Goal: Complete application form

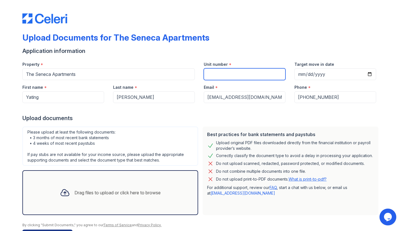
click at [211, 74] on input "Unit number" at bounding box center [245, 74] width 82 height 12
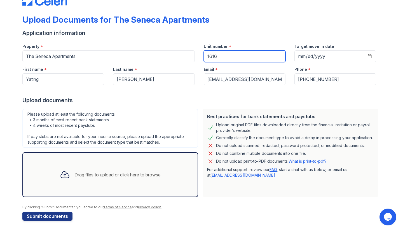
scroll to position [18, 0]
type input "1616"
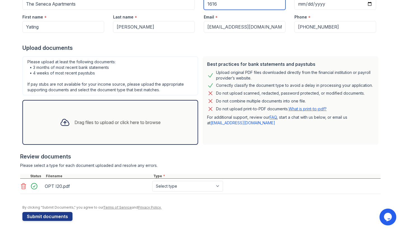
scroll to position [71, 0]
click at [58, 215] on button "Submit documents" at bounding box center [47, 216] width 50 height 9
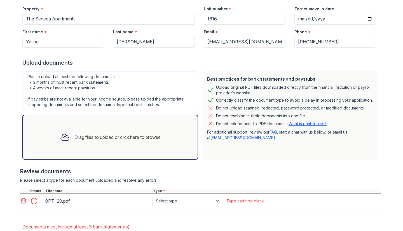
scroll to position [104, 0]
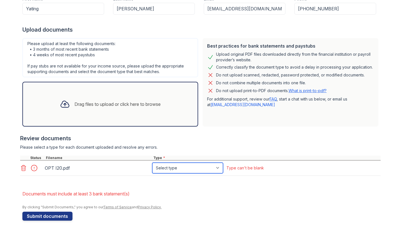
click at [194, 169] on select "Select type Paystub Bank Statement Offer Letter Tax Documents Benefit Award Let…" at bounding box center [187, 168] width 71 height 11
select select "other"
click at [152, 163] on select "Select type Paystub Bank Statement Offer Letter Tax Documents Benefit Award Let…" at bounding box center [187, 168] width 71 height 11
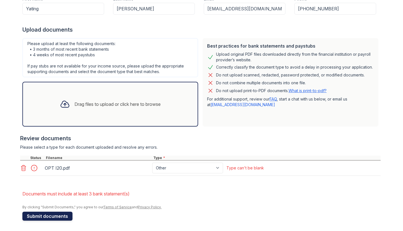
click at [56, 215] on button "Submit documents" at bounding box center [47, 216] width 50 height 9
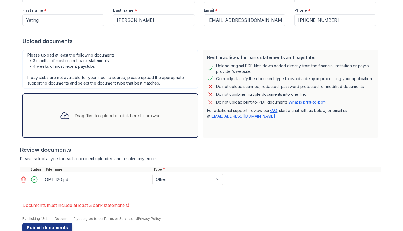
scroll to position [92, 0]
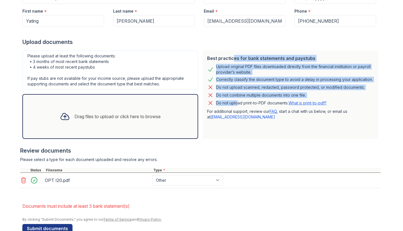
drag, startPoint x: 228, startPoint y: 56, endPoint x: 232, endPoint y: 99, distance: 42.5
click at [232, 99] on div "Best practices for bank statements and paystubs Upload original PDF files downl…" at bounding box center [291, 94] width 176 height 88
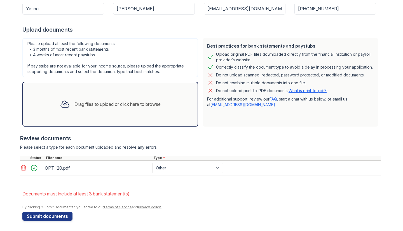
scroll to position [103, 0]
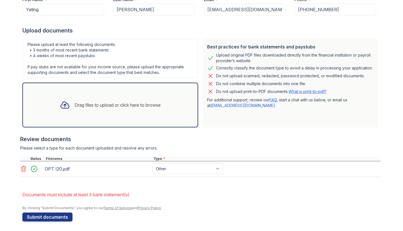
click at [375, 87] on div "Best practices for bank statements and paystubs Upload original PDF files downl…" at bounding box center [291, 83] width 176 height 88
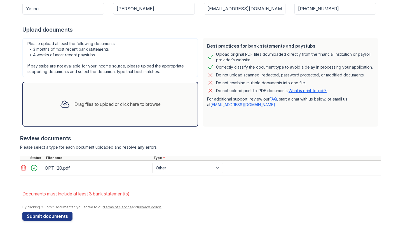
click at [275, 164] on div "OPT I20.pdf Paystub Bank Statement Offer Letter Tax Documents Benefit Award Let…" at bounding box center [200, 167] width 361 height 15
